Goal: Information Seeking & Learning: Learn about a topic

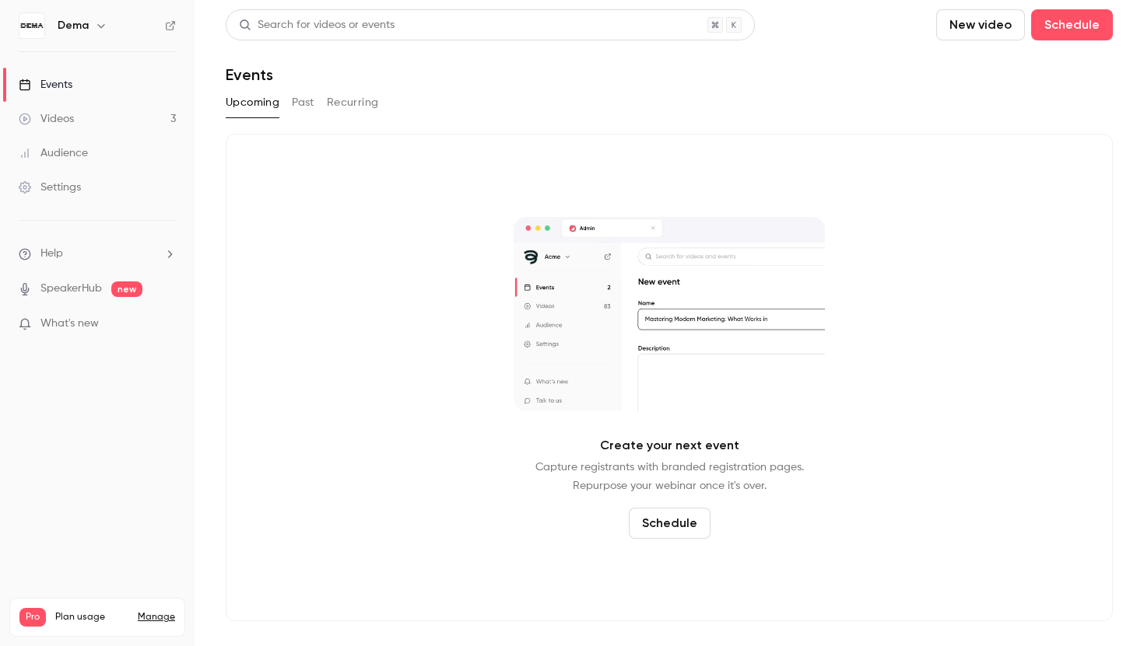
click at [110, 110] on link "Videos 3" at bounding box center [97, 119] width 194 height 34
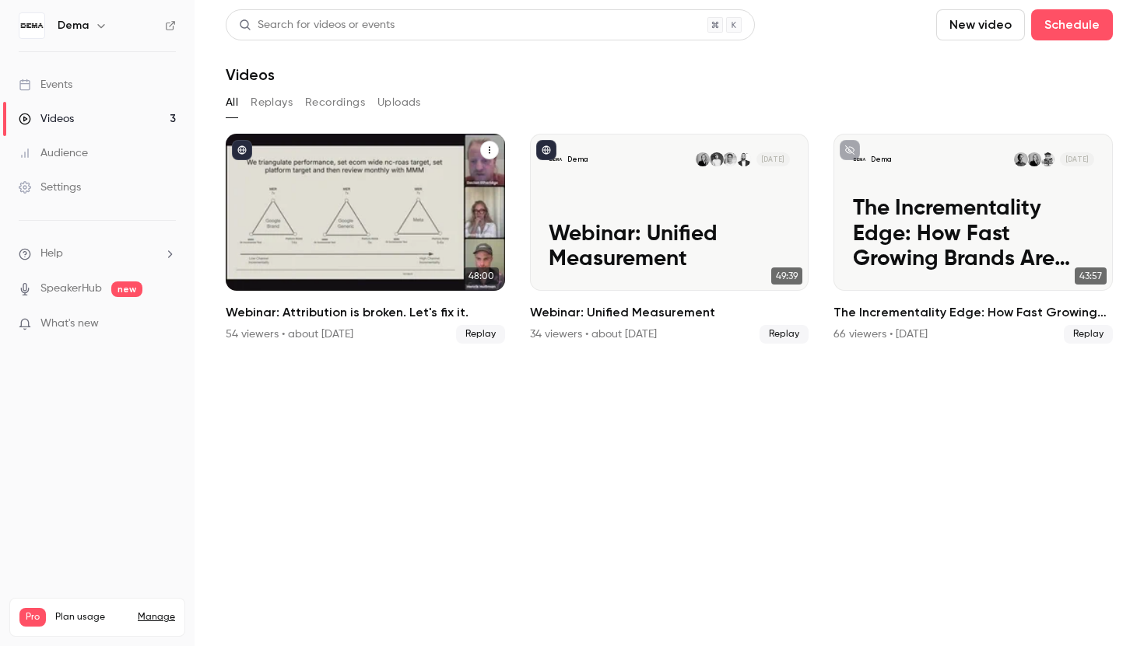
click at [341, 312] on h2 "Webinar: Attribution is broken. Let's fix it." at bounding box center [365, 312] width 279 height 19
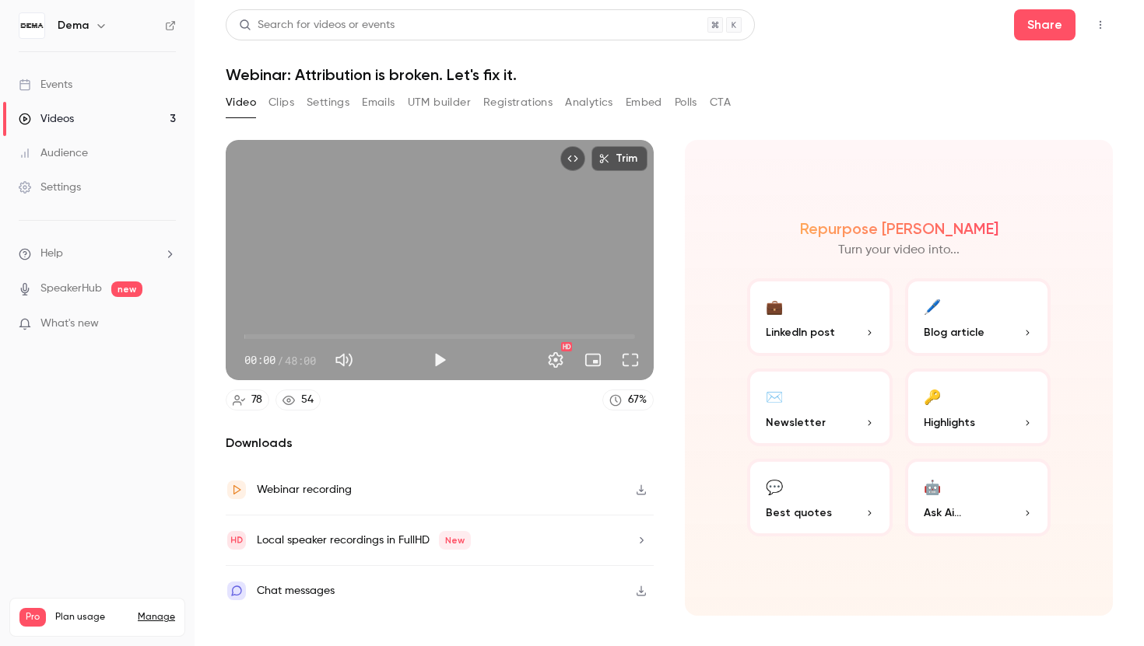
click at [536, 110] on button "Registrations" at bounding box center [517, 102] width 69 height 25
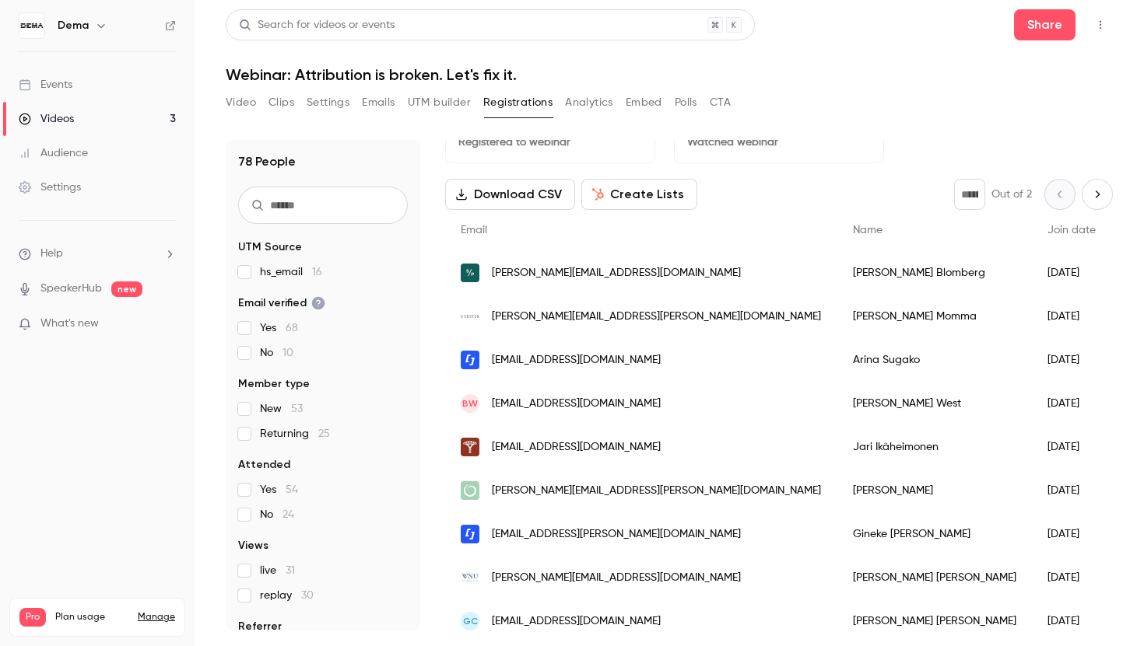
scroll to position [27, 0]
